Goal: Information Seeking & Learning: Understand process/instructions

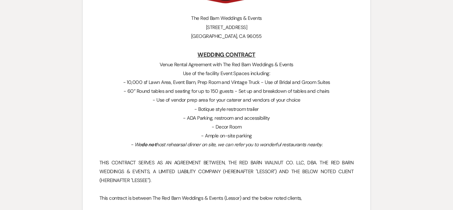
scroll to position [177, 0]
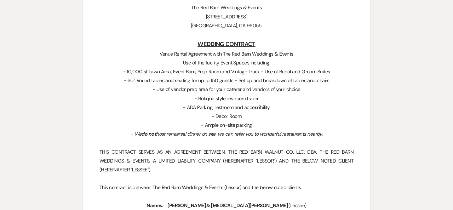
click at [161, 53] on p "Venue Rental Agreement with The Red Barn Weddings & Events" at bounding box center [227, 54] width 254 height 9
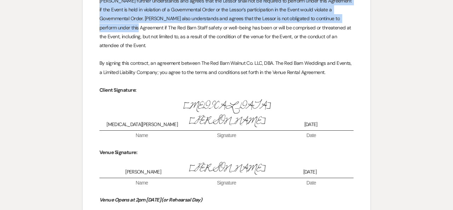
scroll to position [2465, 0]
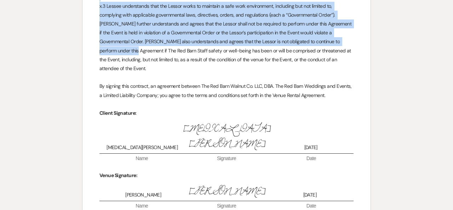
drag, startPoint x: 196, startPoint y: 79, endPoint x: 348, endPoint y: 71, distance: 151.8
copy div "LOREMIP DOLORSIT Ametc Adipis Elitseddo eius Tem Inc Utla Etdolore & Magnaa Eni…"
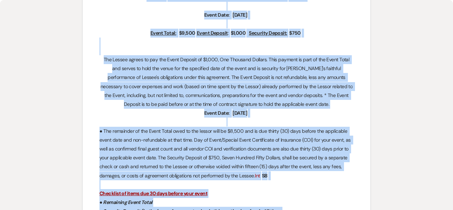
scroll to position [374, 0]
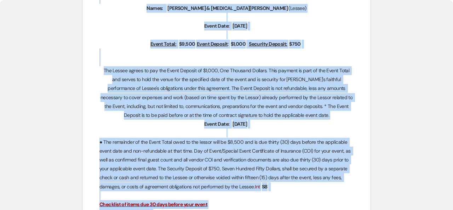
click at [350, 122] on p "Event Date: ﻿ [DATE] ﻿" at bounding box center [227, 124] width 254 height 9
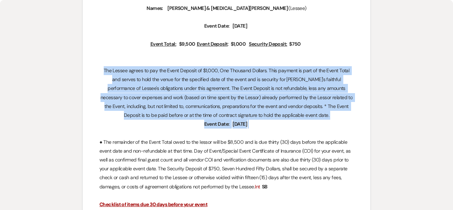
drag, startPoint x: 101, startPoint y: 70, endPoint x: 299, endPoint y: 120, distance: 204.6
copy div "The Lessee agrees to pay the Event Deposit of $1,000, One Thousand Dollars. Thi…"
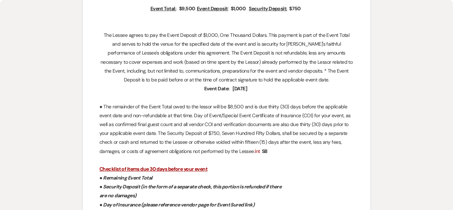
click at [275, 150] on p "● The remainder of the Event Total owed to the lessor will be $8,500 and is due…" at bounding box center [227, 128] width 254 height 53
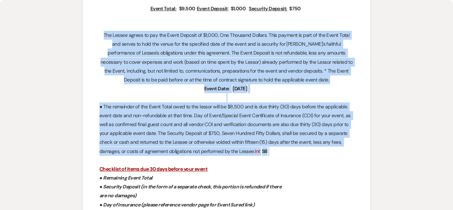
drag, startPoint x: 279, startPoint y: 149, endPoint x: 89, endPoint y: 34, distance: 222.4
copy div "Lor Ipsumd sitame co adi eli Seddo Eiusmod te $5,503, Inc Utlabore Etdolor. Mag…"
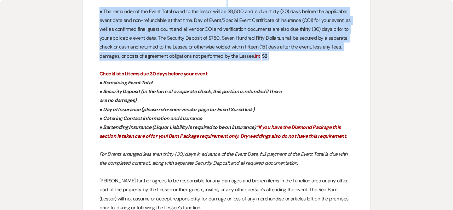
scroll to position [516, 0]
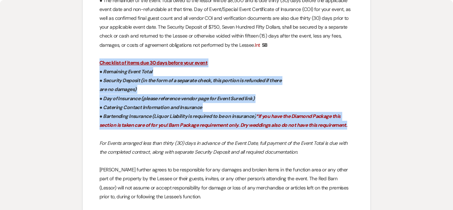
drag, startPoint x: 351, startPoint y: 126, endPoint x: 95, endPoint y: 61, distance: 263.9
copy div "Checklist of items due 30 days before your event ● Remaining Event Total ● Secu…"
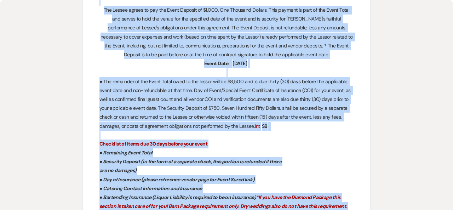
scroll to position [412, 0]
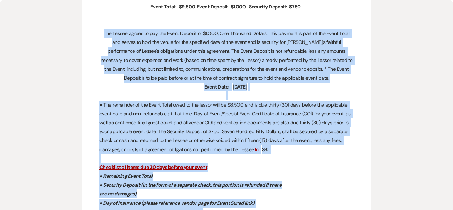
drag, startPoint x: 300, startPoint y: 117, endPoint x: 96, endPoint y: 33, distance: 220.5
copy div "Lor Ipsumd sitame co adi eli Seddo Eiusmod te $5,503, Inc Utlabore Etdolor. Mag…"
click at [325, 165] on p "Checklist of items due 30 days before your event" at bounding box center [227, 167] width 254 height 9
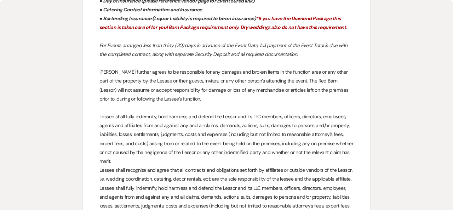
scroll to position [624, 0]
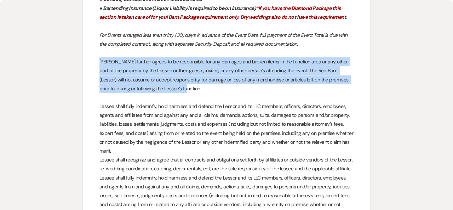
drag, startPoint x: 99, startPoint y: 62, endPoint x: 165, endPoint y: 91, distance: 71.7
click at [165, 91] on p "[PERSON_NAME] further agrees to be responsible for any damages and broken items…" at bounding box center [227, 75] width 254 height 36
copy p "[PERSON_NAME] further agrees to be responsible for any damages and broken items…"
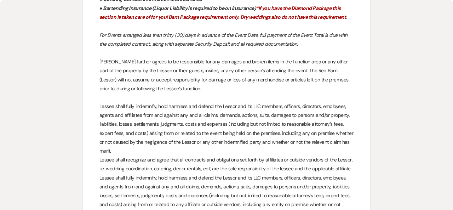
drag, startPoint x: 167, startPoint y: 90, endPoint x: 102, endPoint y: 26, distance: 91.9
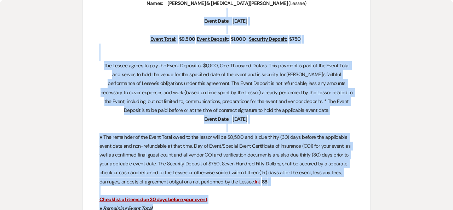
scroll to position [377, 0]
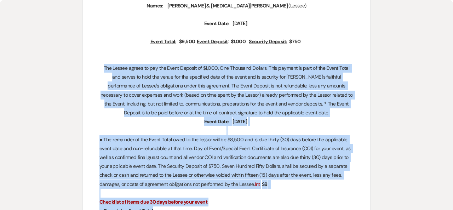
drag, startPoint x: 164, startPoint y: 89, endPoint x: 98, endPoint y: 68, distance: 68.3
copy div "Lor Ipsumd sitame co adi eli Seddo Eiusmod te $5,503, Inc Utlabore Etdolor. Mag…"
